Goal: Task Accomplishment & Management: Use online tool/utility

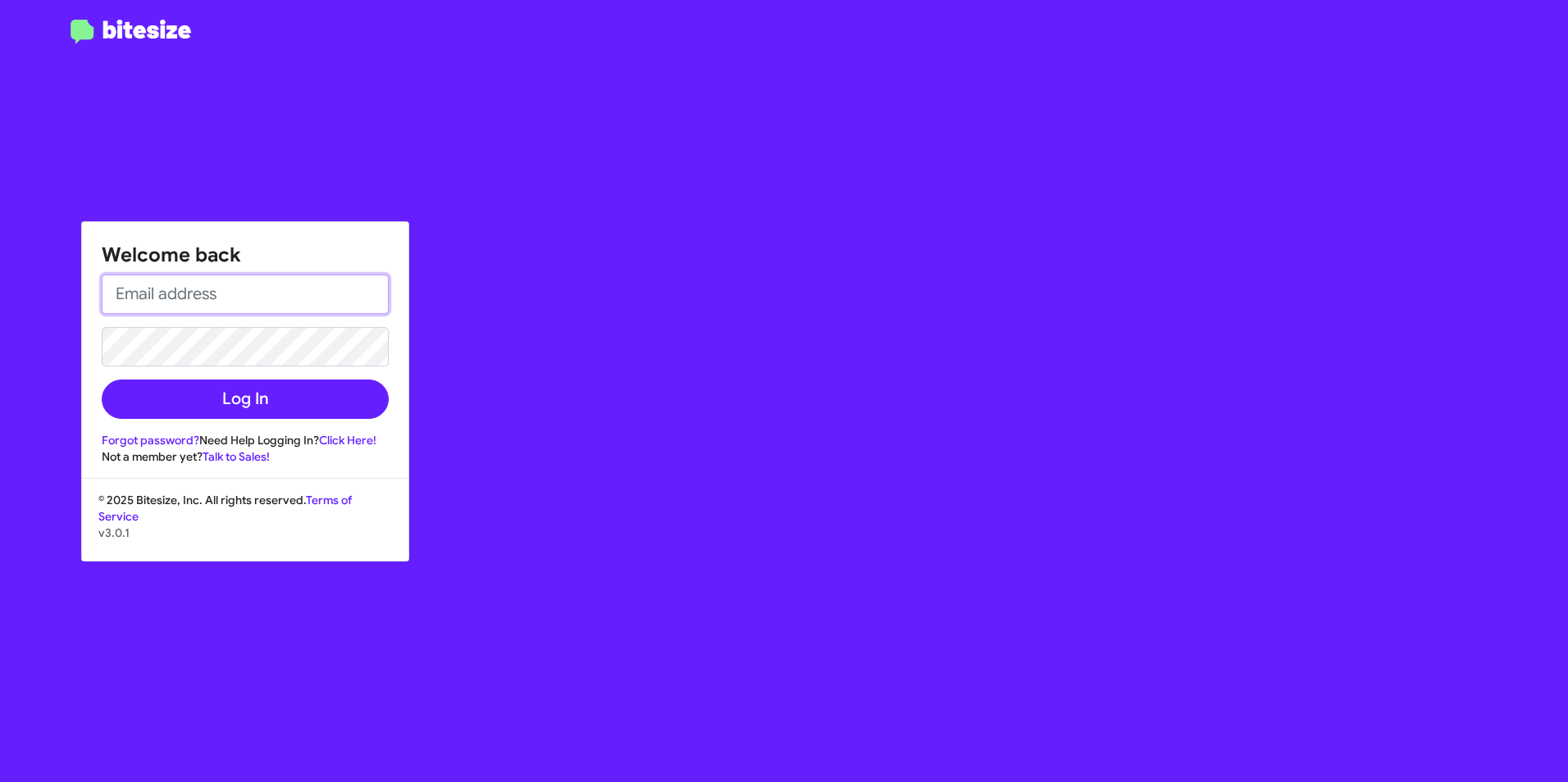
click at [268, 308] on input "email" at bounding box center [245, 294] width 287 height 39
type input "[EMAIL_ADDRESS][DOMAIN_NAME]"
click at [101, 380] on button "Log In" at bounding box center [245, 400] width 287 height 39
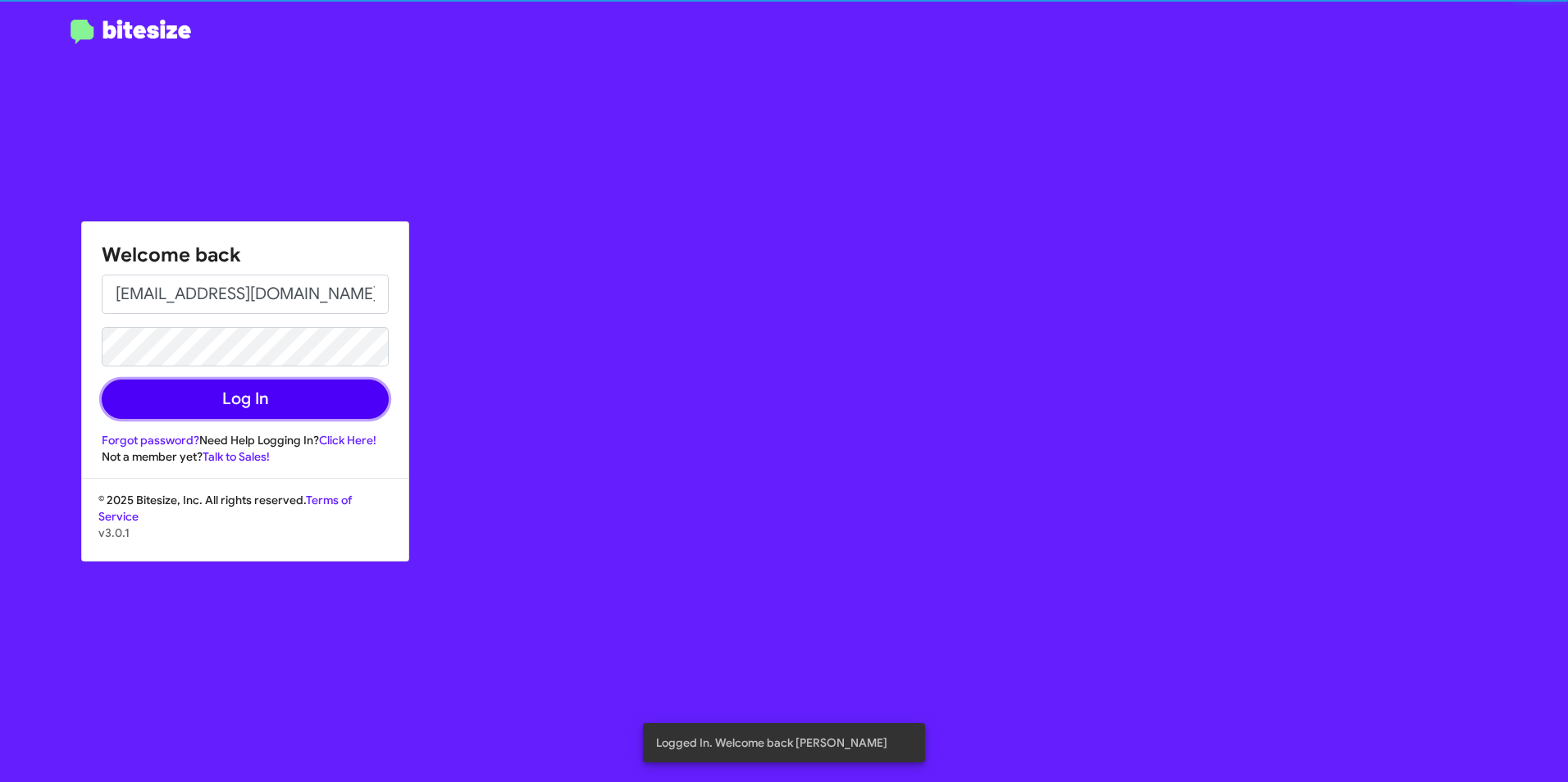
click at [235, 406] on button "Log In" at bounding box center [245, 400] width 287 height 39
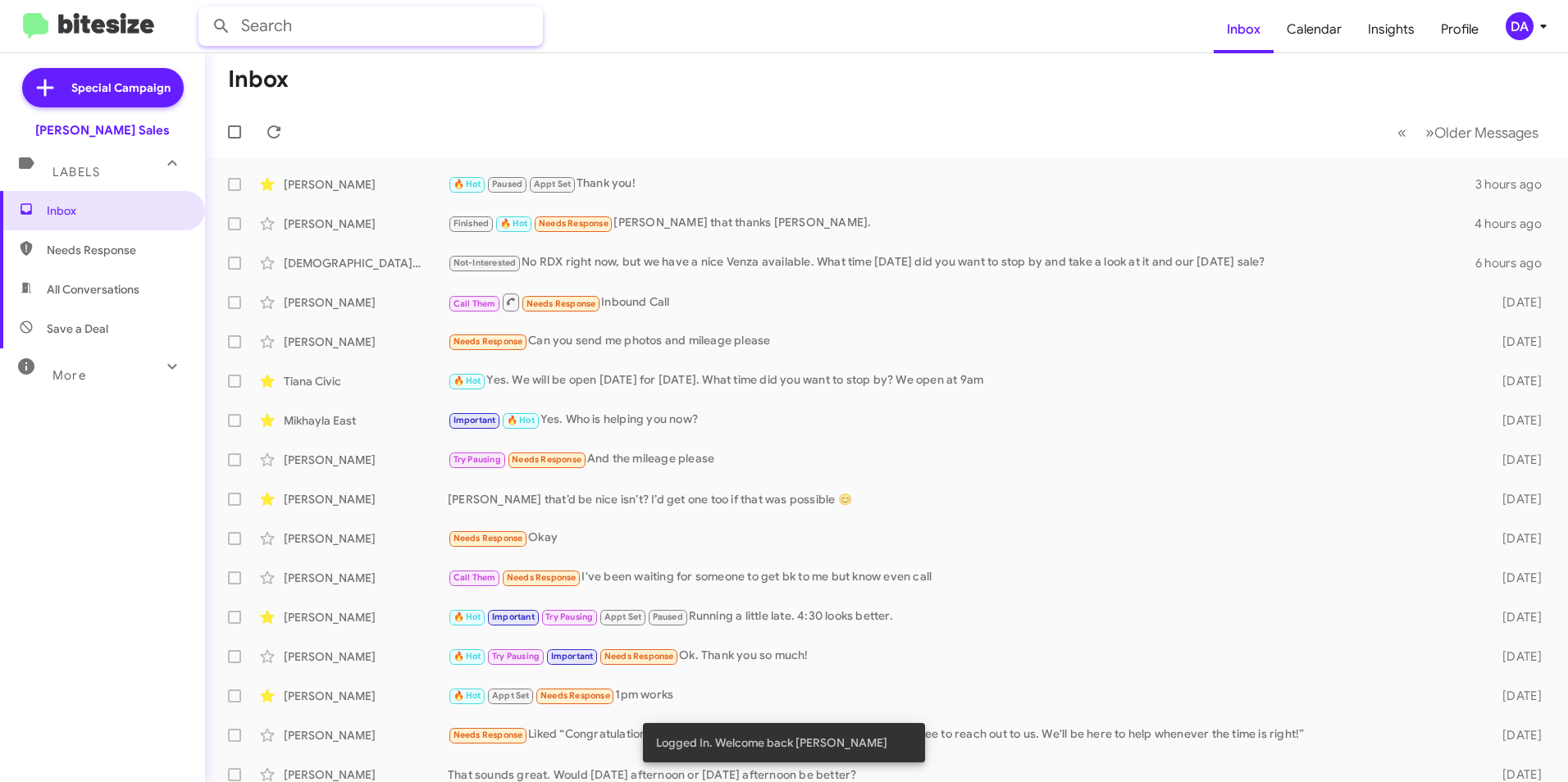
click at [298, 32] on input "text" at bounding box center [371, 26] width 344 height 39
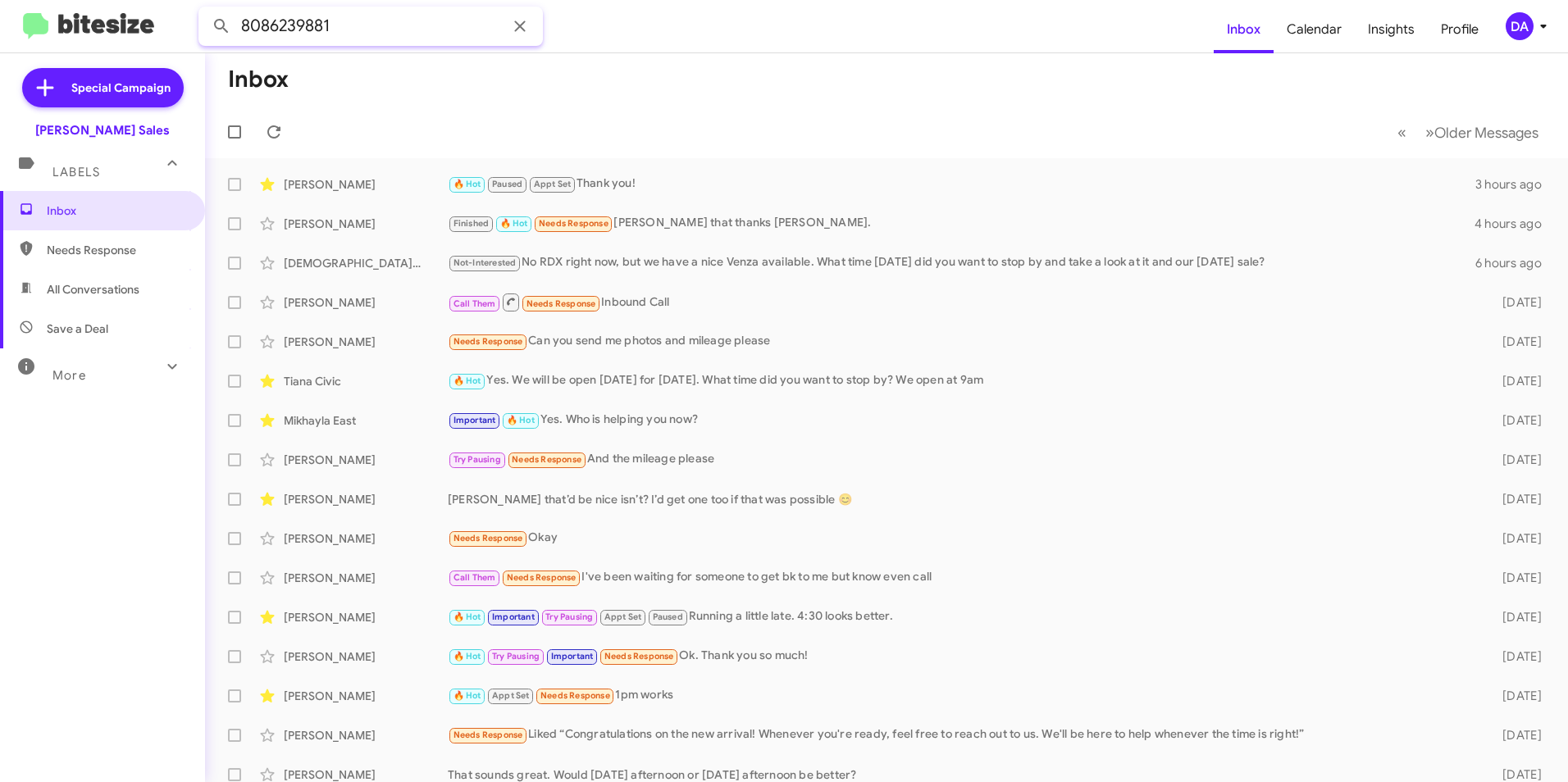
click at [205, 10] on button at bounding box center [222, 26] width 32 height 32
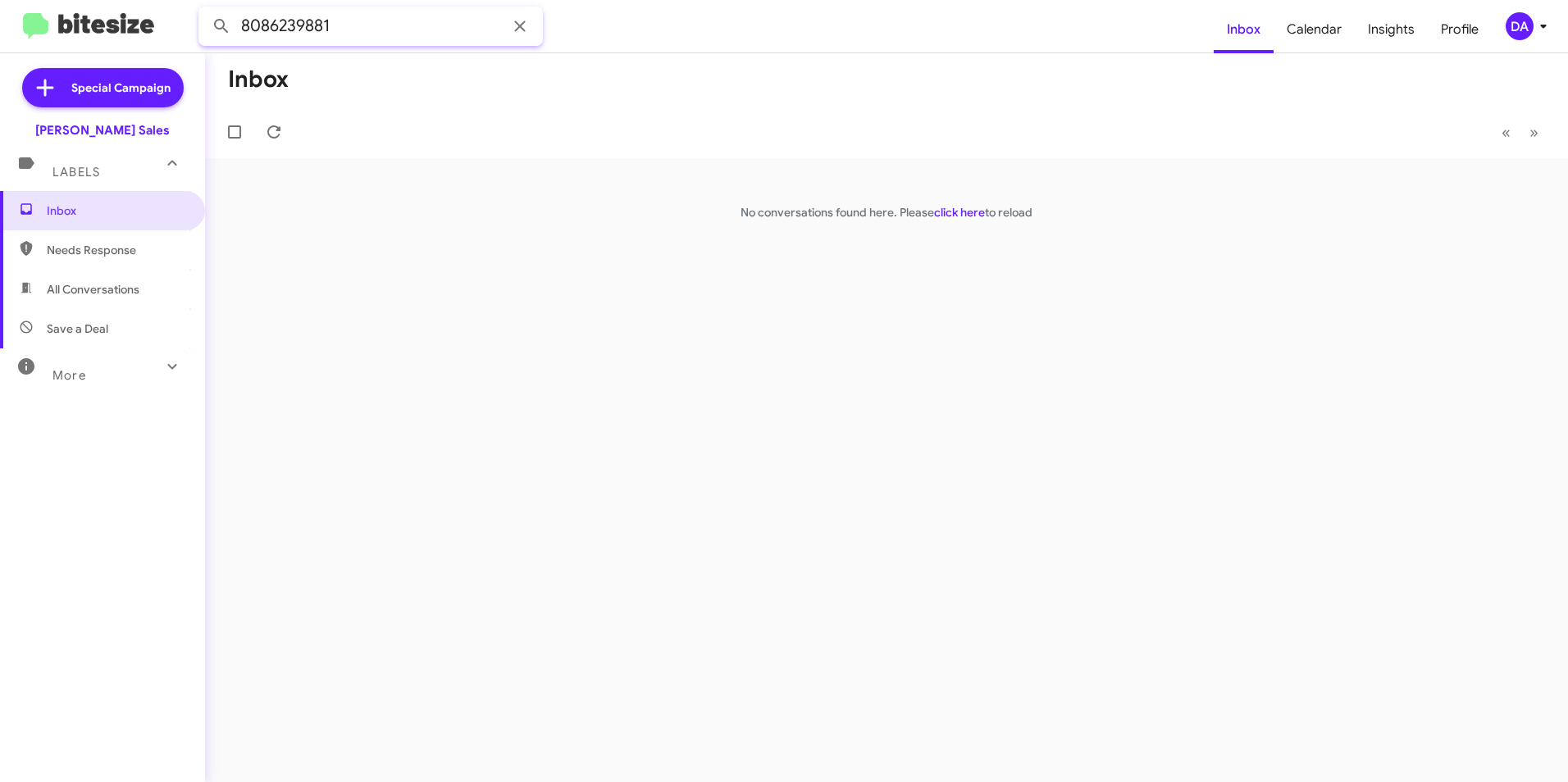
click at [0, 0] on html "8086239881 Inbox Calendar Insights Profile DA Special Campaign [PERSON_NAME] Sa…" at bounding box center [784, 391] width 1568 height 782
click at [205, 10] on button at bounding box center [222, 26] width 32 height 32
type input "8086239881"
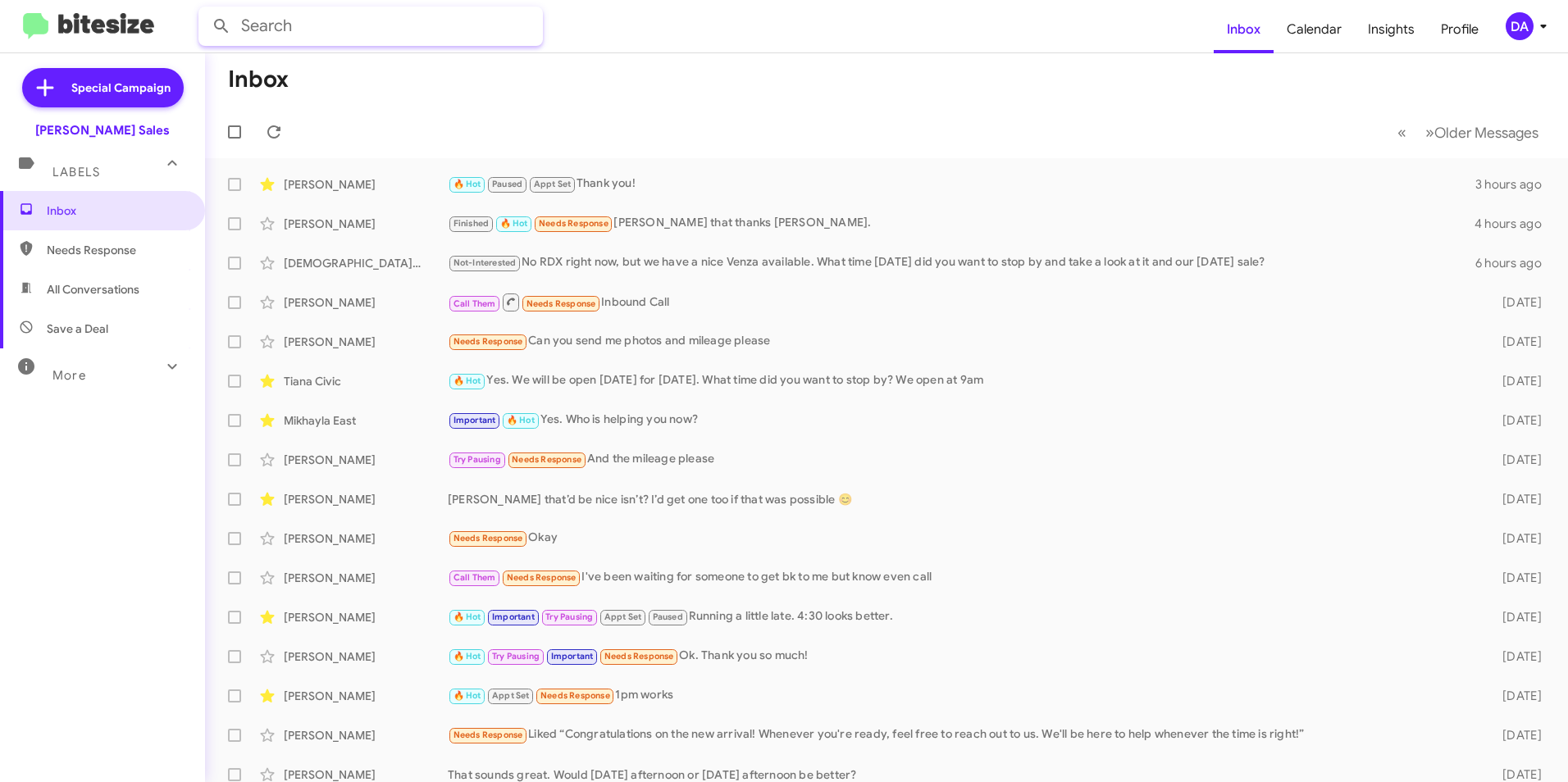
click at [315, 32] on input "text" at bounding box center [371, 26] width 344 height 39
click at [205, 10] on button at bounding box center [222, 26] width 32 height 32
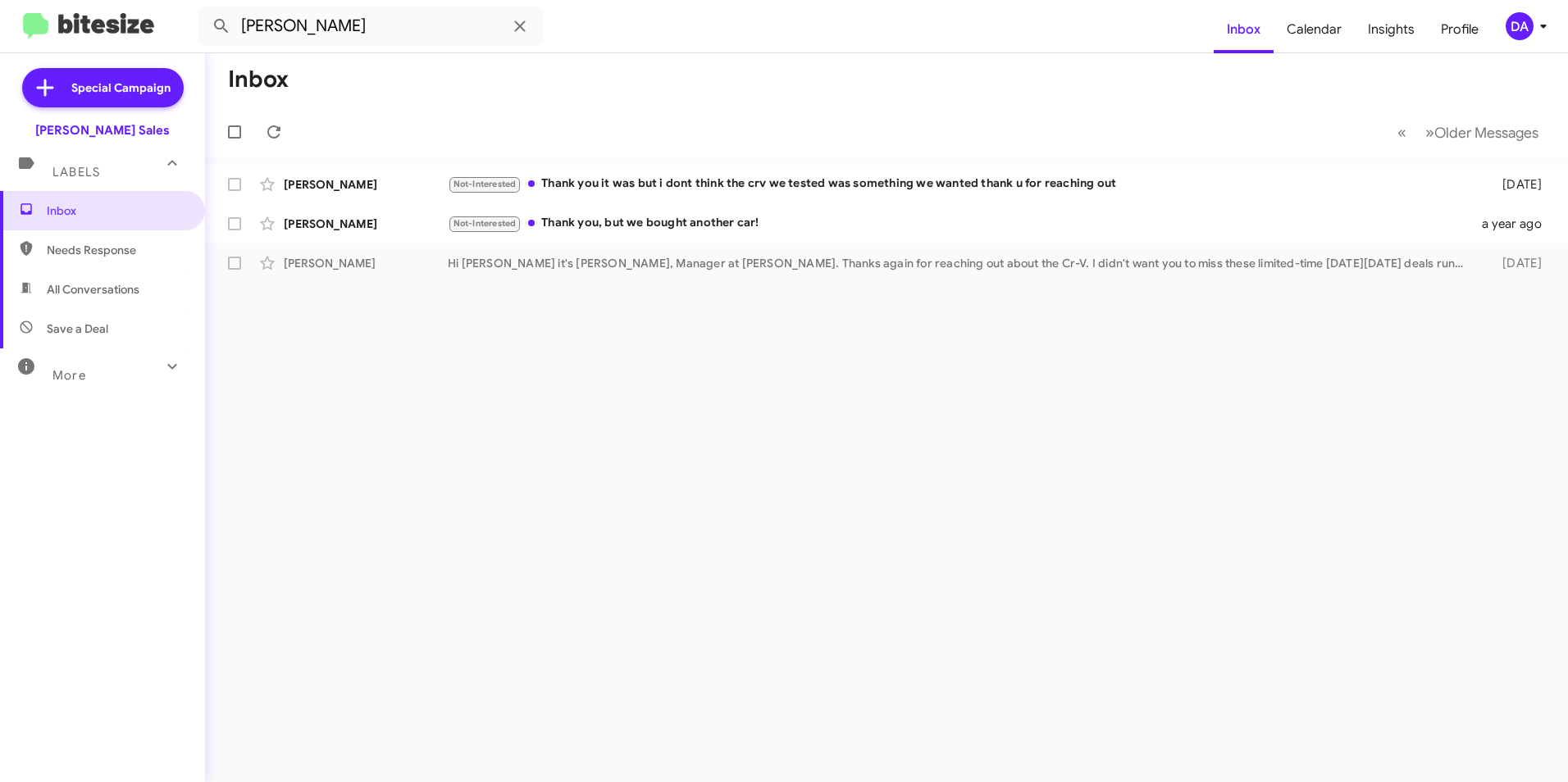
click at [138, 255] on span "Needs Response" at bounding box center [117, 250] width 140 height 16
type input "in:needs-response"
